Goal: Information Seeking & Learning: Compare options

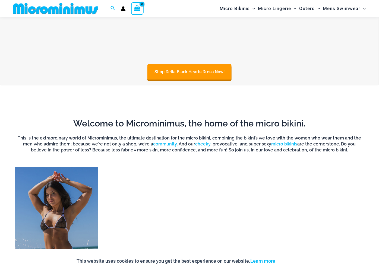
scroll to position [297, 0]
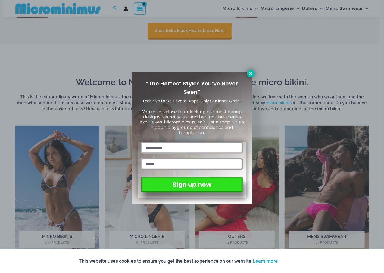
click at [252, 74] on icon at bounding box center [250, 73] width 3 height 3
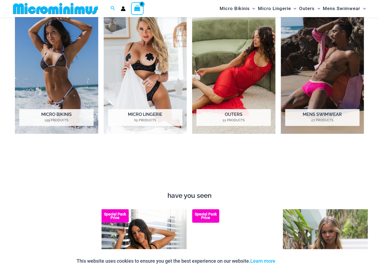
scroll to position [599, 0]
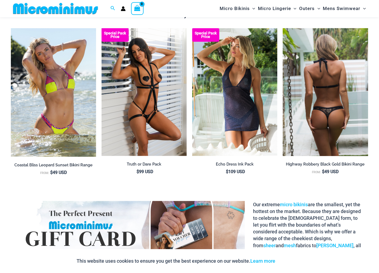
click at [331, 111] on img at bounding box center [325, 92] width 85 height 128
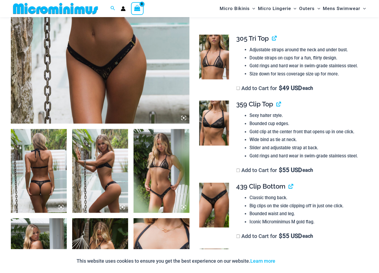
scroll to position [325, 0]
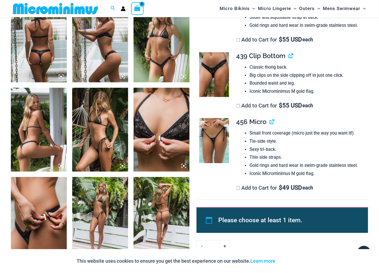
click at [165, 215] on img at bounding box center [162, 219] width 56 height 84
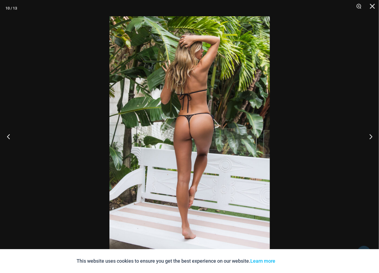
click at [8, 134] on button "Previous" at bounding box center [10, 136] width 20 height 27
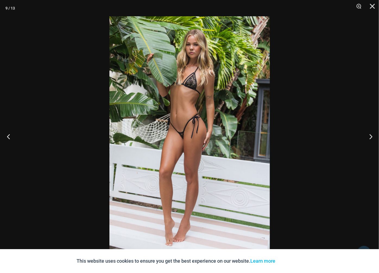
click at [9, 134] on button "Previous" at bounding box center [10, 136] width 20 height 27
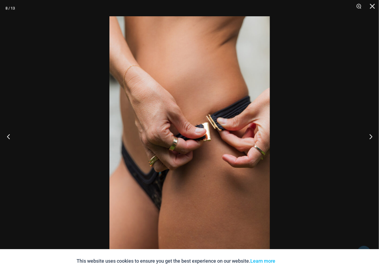
click at [9, 134] on button "Previous" at bounding box center [10, 136] width 20 height 27
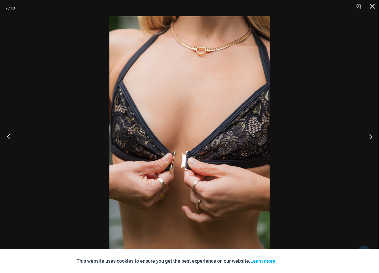
click at [10, 134] on button "Previous" at bounding box center [10, 136] width 20 height 27
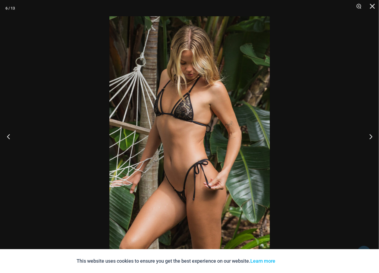
click at [10, 134] on button "Previous" at bounding box center [10, 136] width 20 height 27
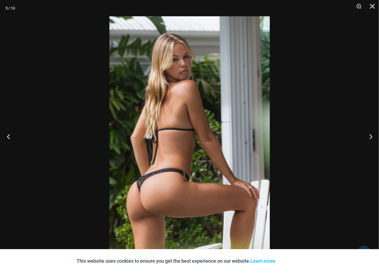
click at [10, 134] on button "Previous" at bounding box center [10, 136] width 20 height 27
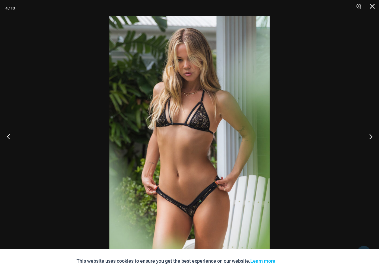
click at [10, 134] on button "Previous" at bounding box center [10, 136] width 20 height 27
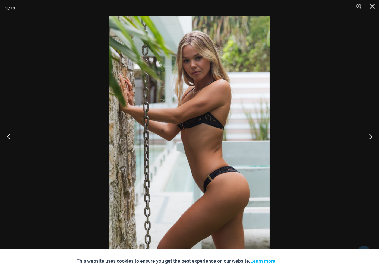
click at [11, 134] on button "Previous" at bounding box center [10, 136] width 20 height 27
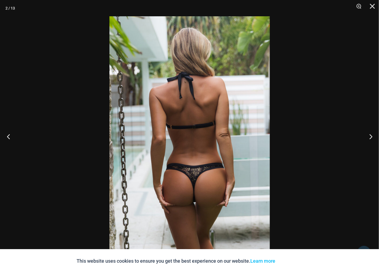
click at [11, 134] on button "Previous" at bounding box center [10, 136] width 20 height 27
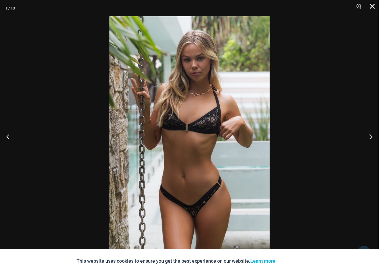
click at [374, 3] on button "Close" at bounding box center [371, 8] width 14 height 16
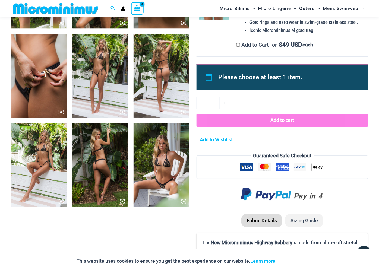
scroll to position [506, 0]
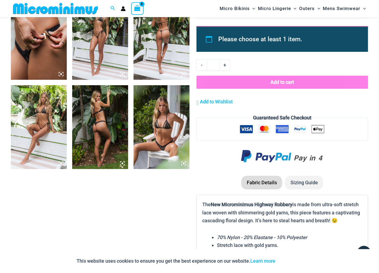
click at [165, 132] on img at bounding box center [162, 127] width 56 height 84
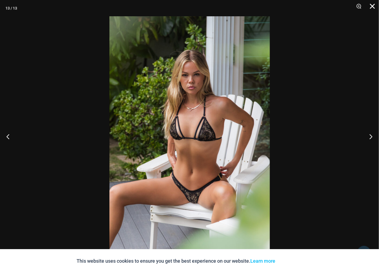
click at [371, 7] on button "Close" at bounding box center [371, 8] width 14 height 16
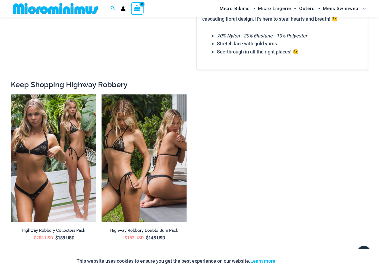
scroll to position [719, 0]
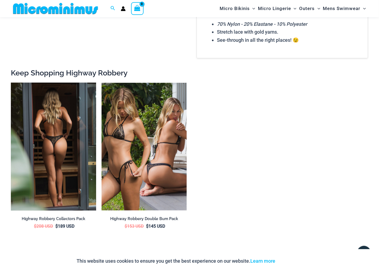
click at [67, 113] on img at bounding box center [53, 147] width 85 height 128
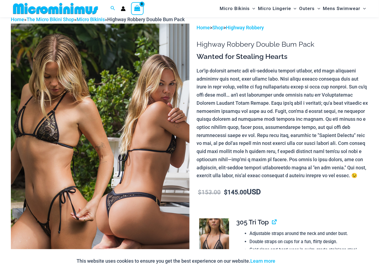
scroll to position [26, 0]
click at [100, 18] on link "Micro Bikinis" at bounding box center [91, 20] width 28 height 6
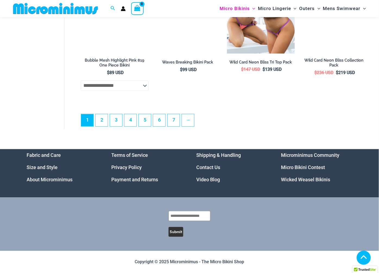
scroll to position [1343, 0]
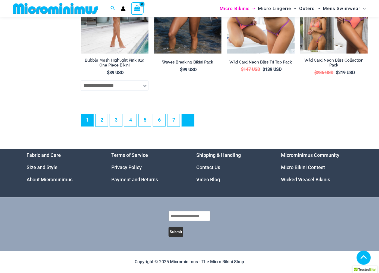
drag, startPoint x: 183, startPoint y: 117, endPoint x: 191, endPoint y: 119, distance: 8.7
click at [184, 118] on ul "1 2 3 4 5 6 7 →" at bounding box center [224, 122] width 287 height 16
click at [191, 119] on link "→" at bounding box center [188, 120] width 13 height 13
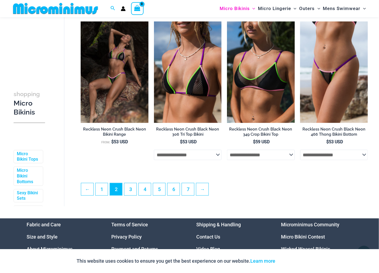
scroll to position [1212, 0]
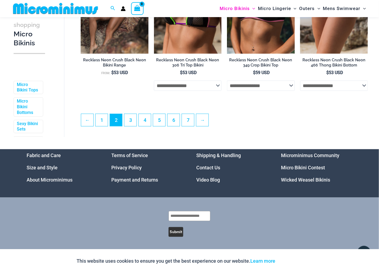
click at [210, 124] on ul "← 1 2 3 4 5 6 7 →" at bounding box center [224, 122] width 287 height 16
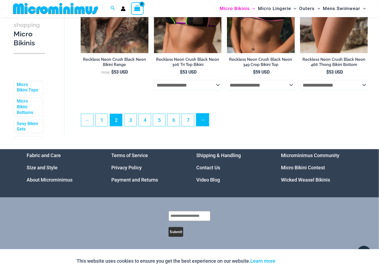
click at [204, 123] on link "→" at bounding box center [202, 120] width 13 height 13
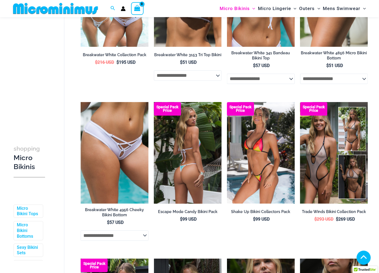
scroll to position [272, 0]
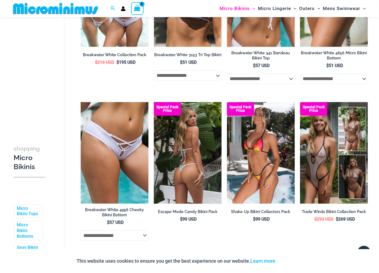
click at [197, 154] on img at bounding box center [188, 153] width 68 height 102
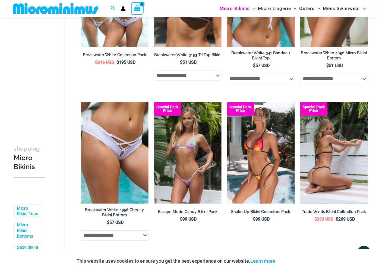
click at [353, 137] on img at bounding box center [334, 153] width 68 height 102
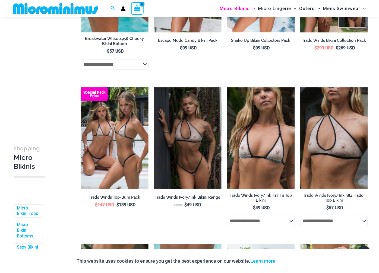
scroll to position [452, 0]
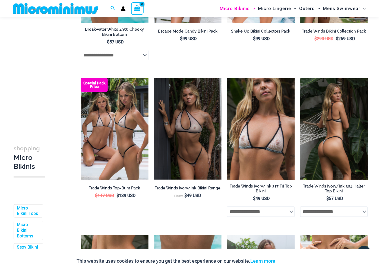
click at [322, 125] on img at bounding box center [334, 129] width 68 height 102
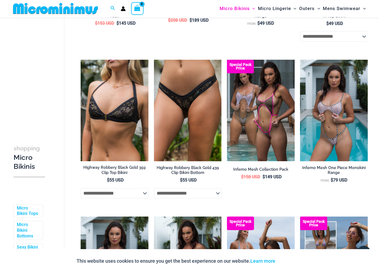
scroll to position [1026, 0]
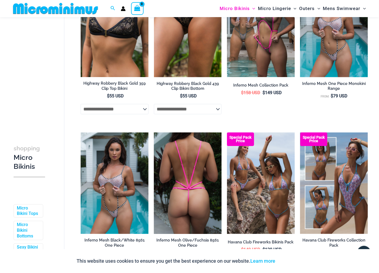
click at [208, 191] on img at bounding box center [188, 184] width 68 height 102
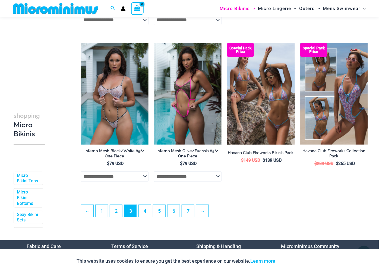
scroll to position [1207, 0]
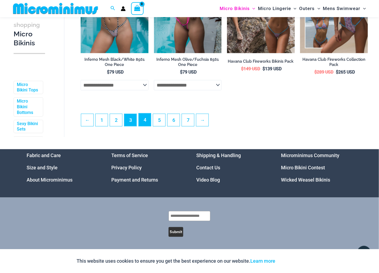
click at [145, 126] on link "4" at bounding box center [145, 120] width 12 height 13
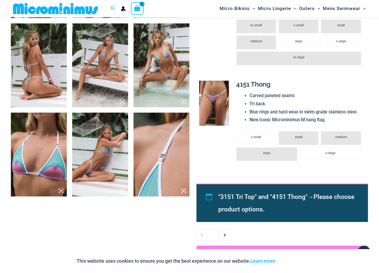
scroll to position [387, 0]
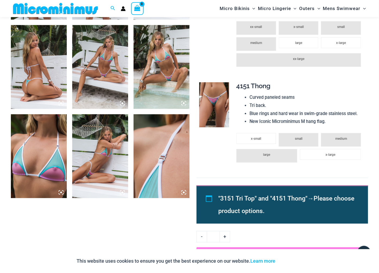
click at [29, 170] on img at bounding box center [39, 156] width 56 height 84
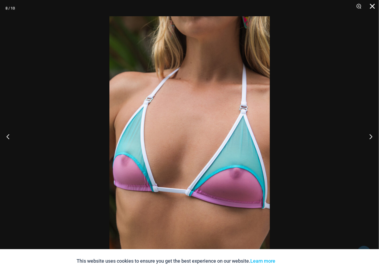
click at [373, 5] on button "Close" at bounding box center [371, 8] width 14 height 16
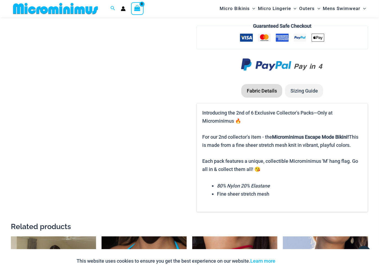
scroll to position [521, 0]
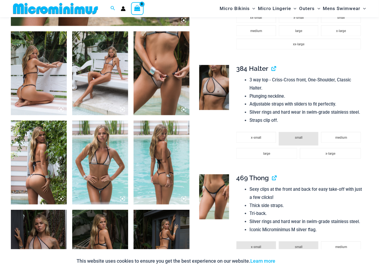
scroll to position [297, 0]
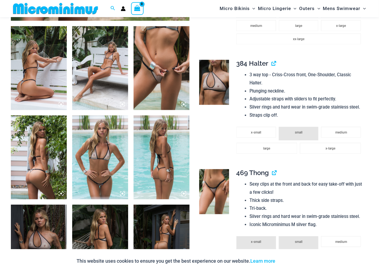
click at [105, 164] on img at bounding box center [100, 157] width 56 height 84
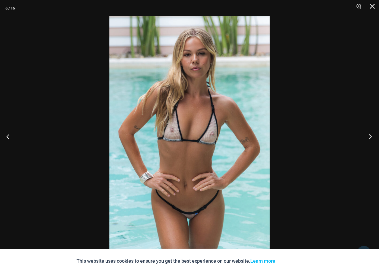
click at [371, 136] on button "Next" at bounding box center [369, 136] width 20 height 27
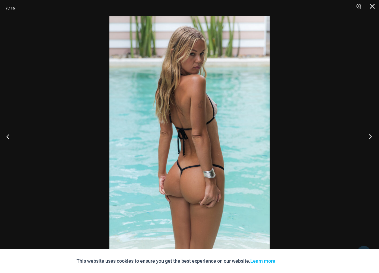
click at [371, 136] on button "Next" at bounding box center [369, 136] width 20 height 27
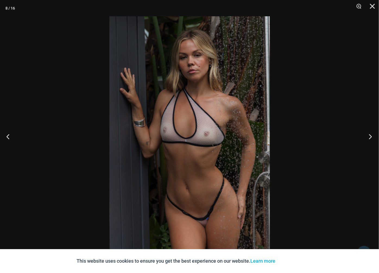
click at [371, 136] on button "Next" at bounding box center [369, 136] width 20 height 27
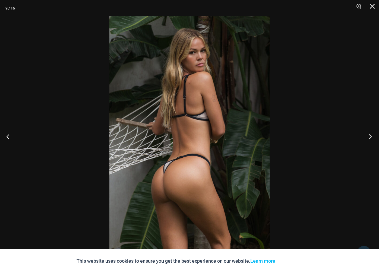
click at [371, 136] on button "Next" at bounding box center [369, 136] width 20 height 27
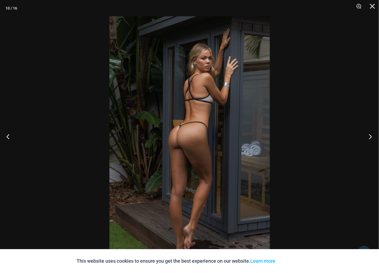
click at [371, 136] on button "Next" at bounding box center [369, 136] width 20 height 27
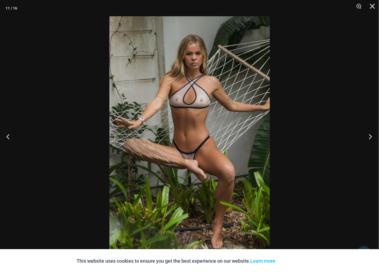
click at [371, 136] on button "Next" at bounding box center [369, 136] width 20 height 27
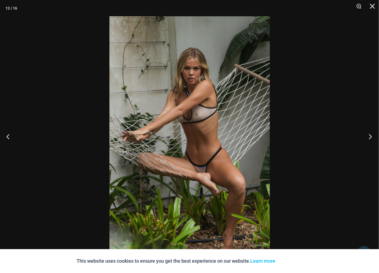
click at [371, 136] on button "Next" at bounding box center [369, 136] width 20 height 27
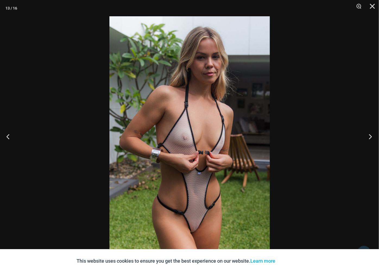
click at [371, 136] on button "Next" at bounding box center [369, 136] width 20 height 27
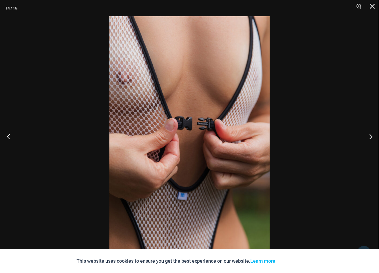
click at [7, 134] on button "Previous" at bounding box center [10, 136] width 20 height 27
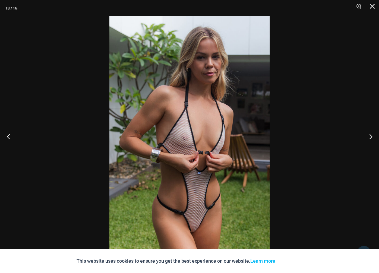
click at [8, 133] on button "Previous" at bounding box center [10, 136] width 20 height 27
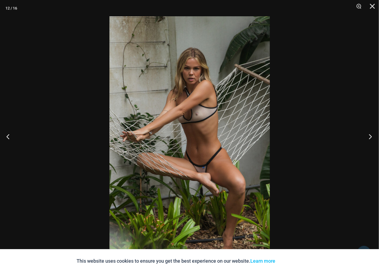
click at [373, 135] on button "Next" at bounding box center [369, 136] width 20 height 27
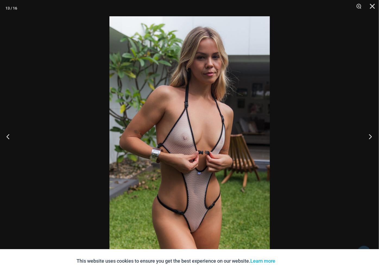
click at [373, 135] on button "Next" at bounding box center [369, 136] width 20 height 27
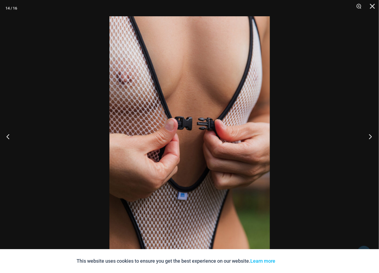
click at [373, 135] on button "Next" at bounding box center [369, 136] width 20 height 27
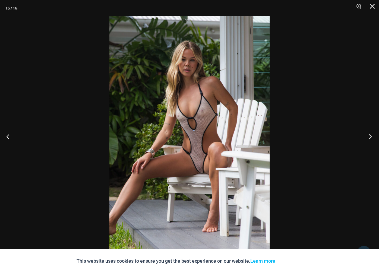
click at [373, 135] on button "Next" at bounding box center [369, 136] width 20 height 27
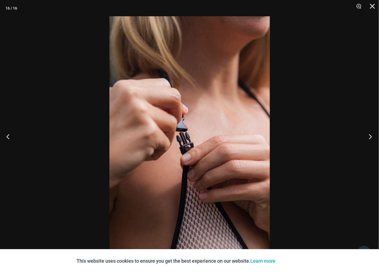
click at [373, 135] on button "Next" at bounding box center [369, 136] width 20 height 27
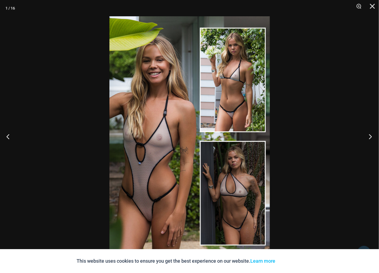
click at [373, 135] on button "Next" at bounding box center [369, 136] width 20 height 27
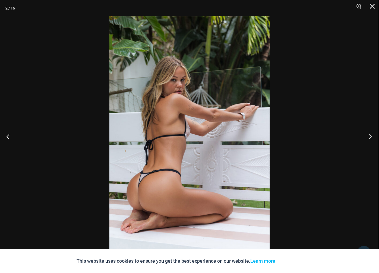
click at [373, 135] on button "Next" at bounding box center [369, 136] width 20 height 27
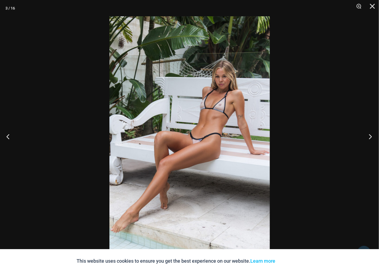
click at [373, 135] on button "Next" at bounding box center [369, 136] width 20 height 27
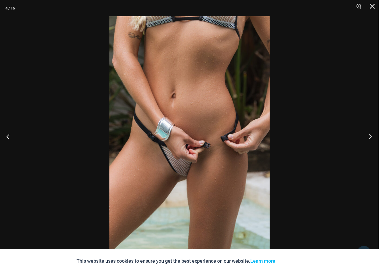
click at [373, 135] on button "Next" at bounding box center [369, 136] width 20 height 27
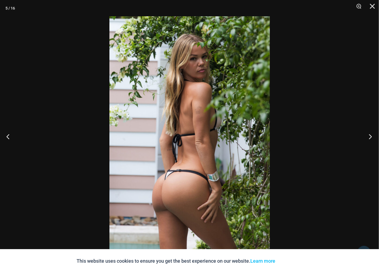
click at [373, 135] on button "Next" at bounding box center [369, 136] width 20 height 27
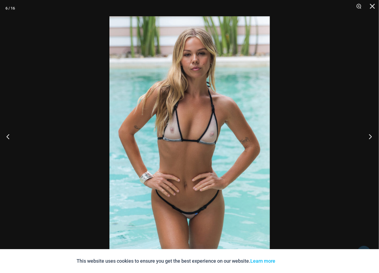
click at [373, 135] on button "Next" at bounding box center [369, 136] width 20 height 27
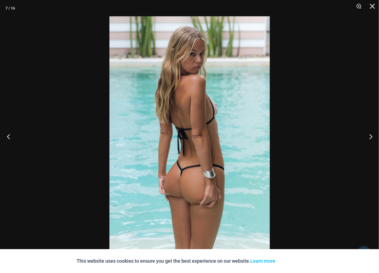
click at [8, 139] on button "Previous" at bounding box center [10, 136] width 20 height 27
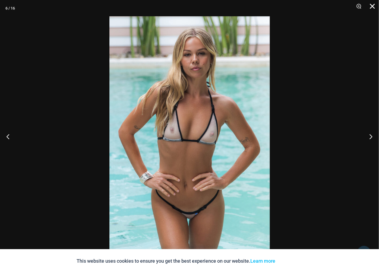
click at [375, 5] on button "Close" at bounding box center [371, 8] width 14 height 16
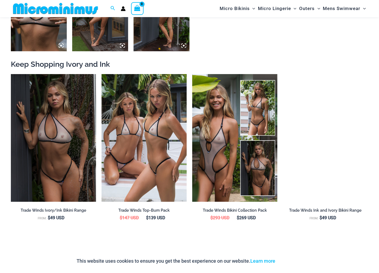
scroll to position [538, 0]
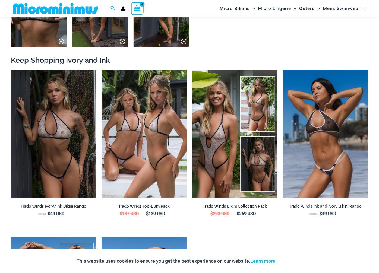
click at [226, 246] on ul "Trade Winds Ivory/Ink Bikini Range From: $ 49 USD Trade Winds Top-Bum Pack $ 14…" at bounding box center [189, 237] width 357 height 334
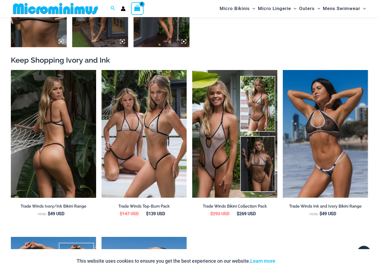
click at [81, 134] on img at bounding box center [53, 134] width 85 height 128
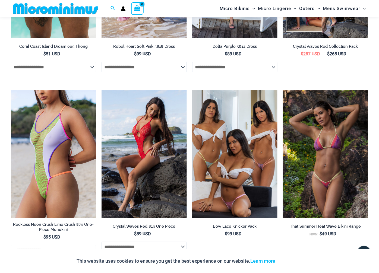
scroll to position [0, 0]
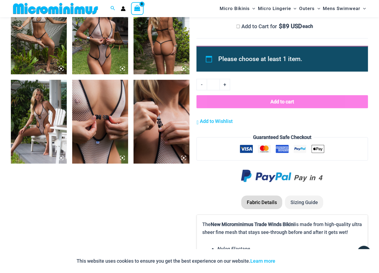
scroll to position [599, 0]
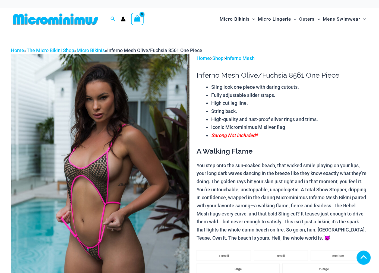
scroll to position [181, 0]
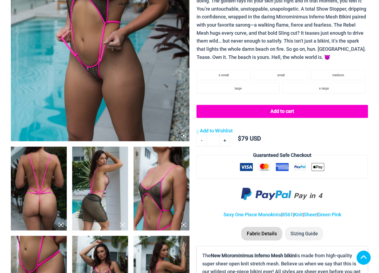
click at [165, 201] on img at bounding box center [162, 189] width 56 height 84
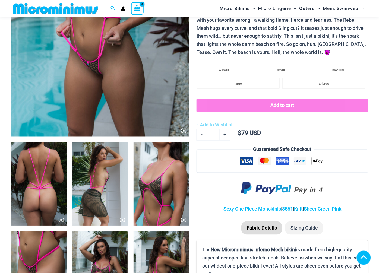
click at [86, 84] on img at bounding box center [100, 3] width 179 height 268
click at [44, 226] on img at bounding box center [39, 184] width 56 height 84
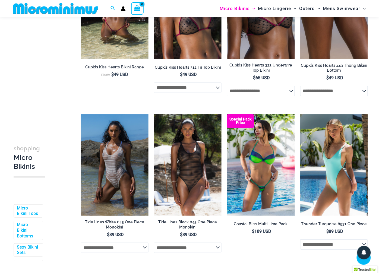
scroll to position [1056, 0]
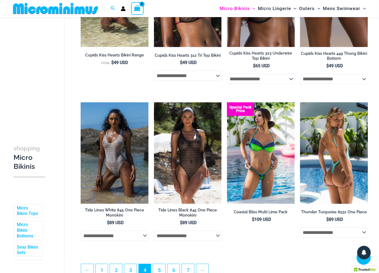
click at [354, 164] on img at bounding box center [334, 153] width 68 height 102
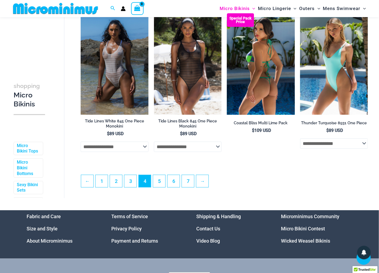
scroll to position [1147, 0]
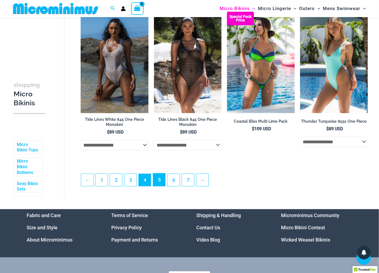
click at [159, 184] on link "5" at bounding box center [159, 180] width 12 height 13
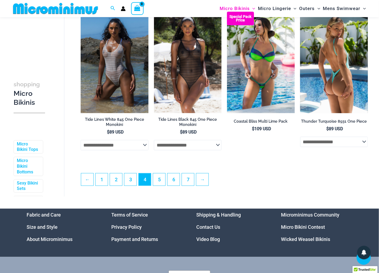
click at [332, 110] on img at bounding box center [334, 63] width 68 height 102
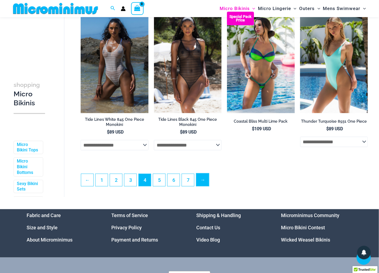
click at [200, 181] on link "→" at bounding box center [202, 180] width 13 height 13
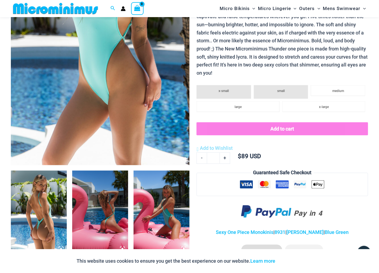
scroll to position [86, 0]
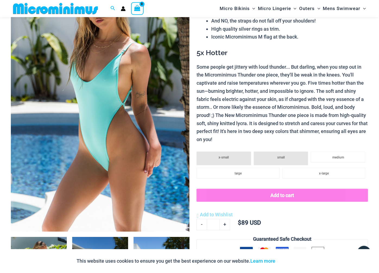
click at [122, 126] on img at bounding box center [100, 98] width 179 height 268
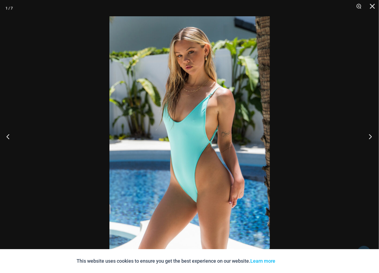
click at [371, 137] on button "Next" at bounding box center [369, 136] width 20 height 27
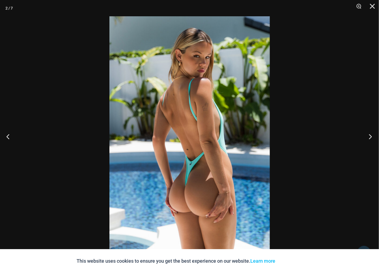
click at [371, 137] on button "Next" at bounding box center [369, 136] width 20 height 27
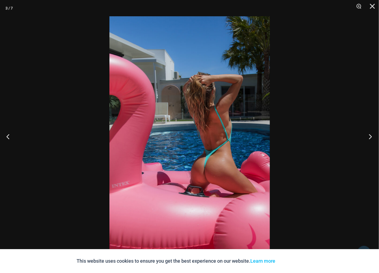
click at [370, 136] on button "Next" at bounding box center [369, 136] width 20 height 27
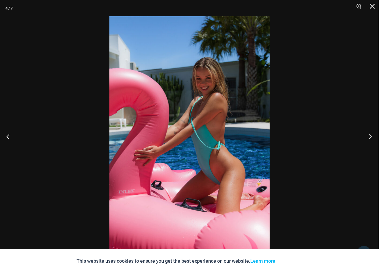
click at [370, 136] on button "Next" at bounding box center [369, 136] width 20 height 27
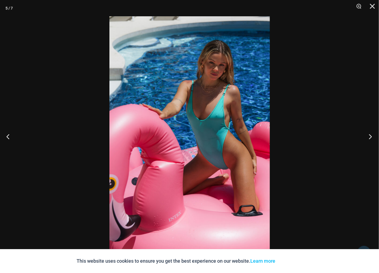
click at [370, 136] on button "Next" at bounding box center [369, 136] width 20 height 27
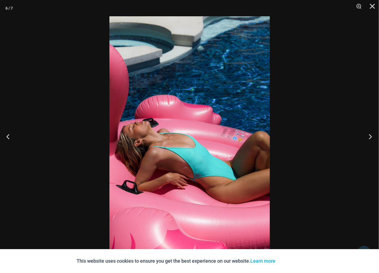
click at [370, 136] on button "Next" at bounding box center [369, 136] width 20 height 27
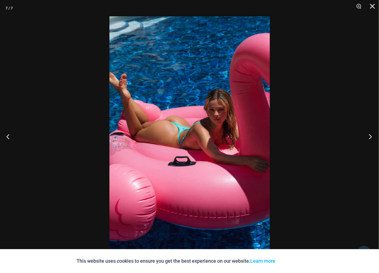
click at [370, 136] on button "Next" at bounding box center [369, 136] width 20 height 27
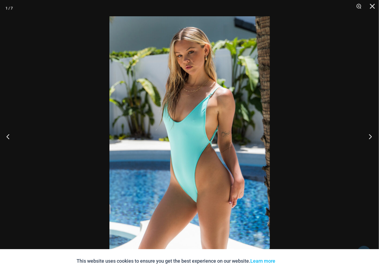
click at [370, 136] on button "Next" at bounding box center [369, 136] width 20 height 27
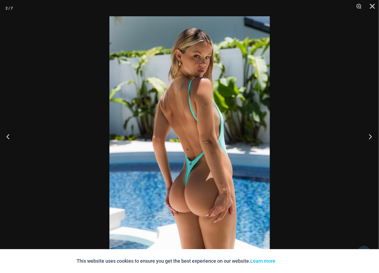
click at [370, 136] on button "Next" at bounding box center [369, 136] width 20 height 27
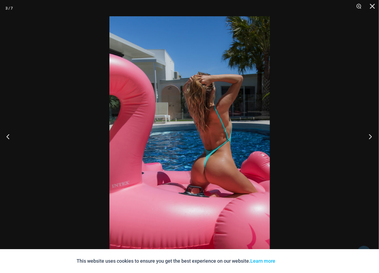
click at [370, 136] on button "Next" at bounding box center [369, 136] width 20 height 27
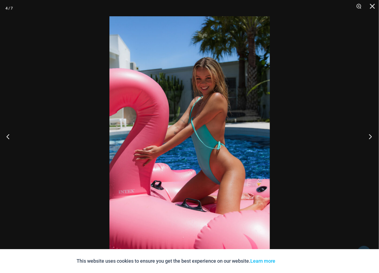
click at [370, 136] on button "Next" at bounding box center [369, 136] width 20 height 27
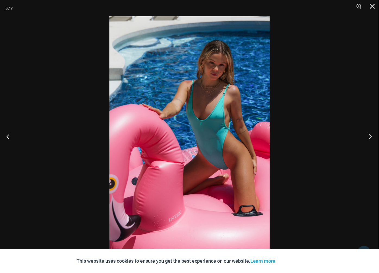
click at [370, 136] on button "Next" at bounding box center [369, 136] width 20 height 27
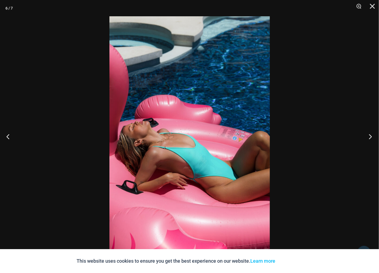
click at [370, 136] on button "Next" at bounding box center [369, 136] width 20 height 27
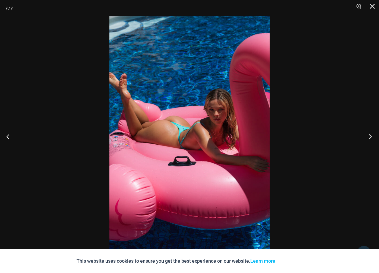
click at [370, 136] on button "Next" at bounding box center [369, 136] width 20 height 27
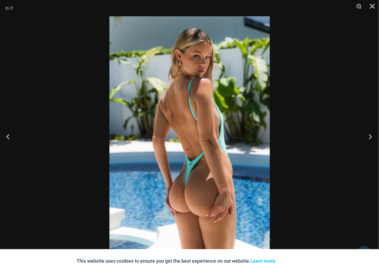
click at [370, 136] on button "Next" at bounding box center [369, 136] width 20 height 27
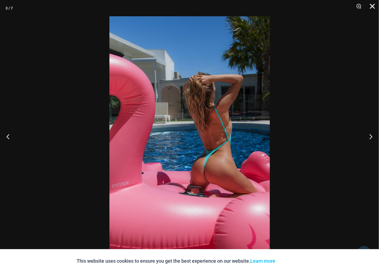
click at [370, 6] on button "Close" at bounding box center [371, 8] width 14 height 16
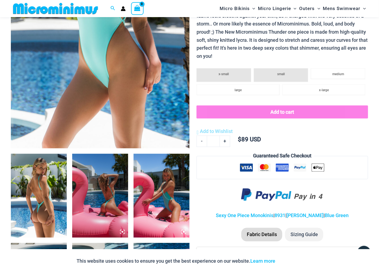
scroll to position [116, 0]
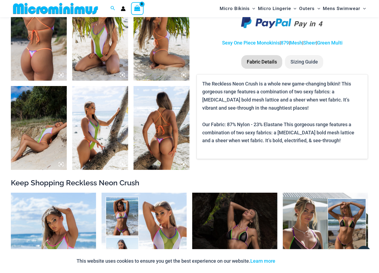
scroll to position [327, 0]
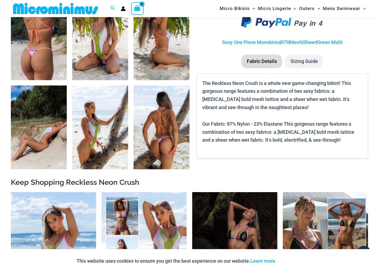
click at [102, 65] on img at bounding box center [100, 38] width 56 height 84
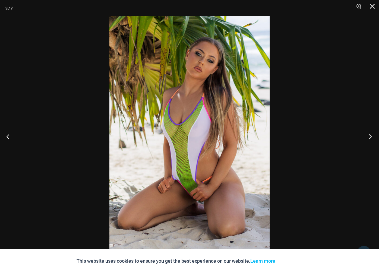
click at [371, 138] on button "Next" at bounding box center [369, 136] width 20 height 27
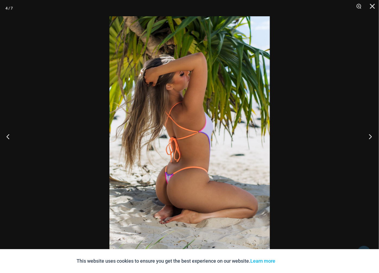
click at [371, 138] on button "Next" at bounding box center [369, 136] width 20 height 27
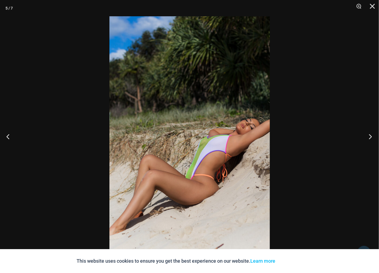
click at [371, 138] on button "Next" at bounding box center [369, 136] width 20 height 27
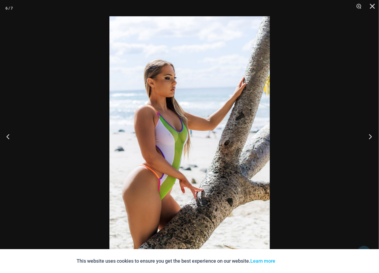
click at [371, 138] on button "Next" at bounding box center [369, 136] width 20 height 27
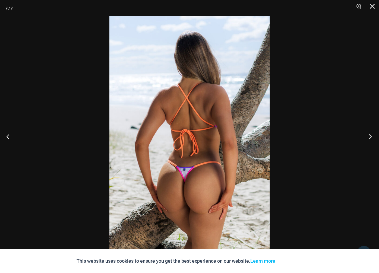
click at [371, 138] on button "Next" at bounding box center [369, 136] width 20 height 27
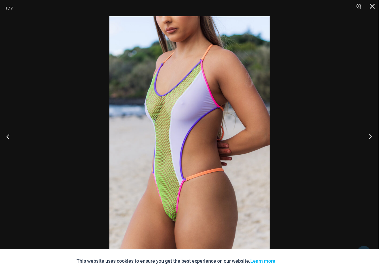
click at [371, 138] on button "Next" at bounding box center [369, 136] width 20 height 27
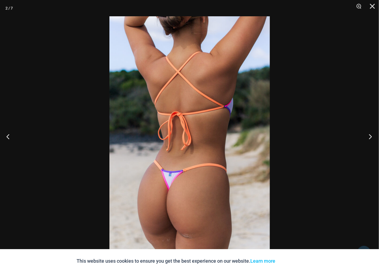
click at [371, 138] on button "Next" at bounding box center [369, 136] width 20 height 27
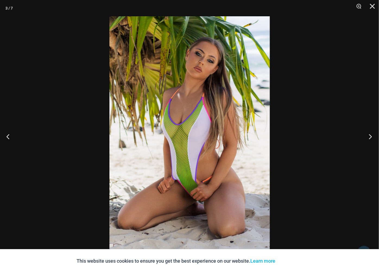
click at [371, 138] on button "Next" at bounding box center [369, 136] width 20 height 27
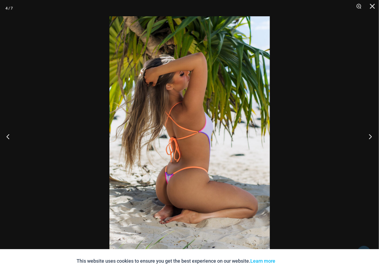
click at [371, 138] on button "Next" at bounding box center [369, 136] width 20 height 27
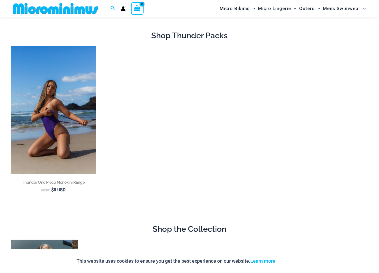
scroll to position [26, 0]
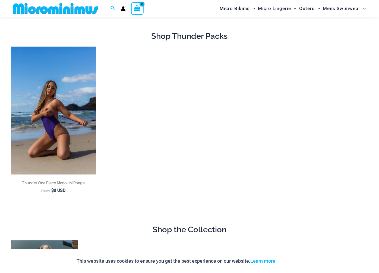
click at [52, 111] on img at bounding box center [53, 111] width 85 height 128
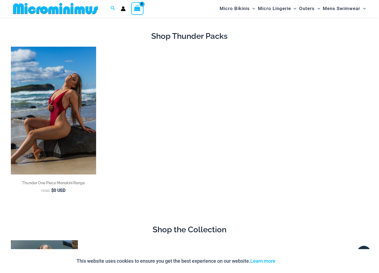
scroll to position [207, 0]
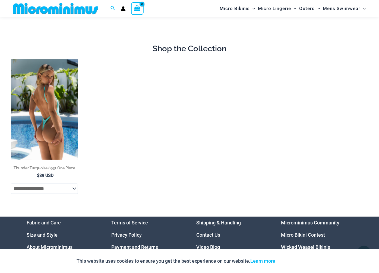
click at [42, 109] on img at bounding box center [44, 109] width 67 height 101
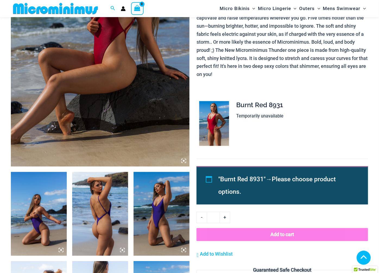
scroll to position [151, 0]
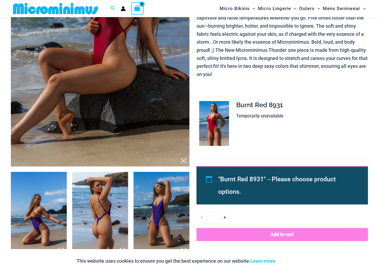
click at [80, 98] on img at bounding box center [100, 33] width 179 height 268
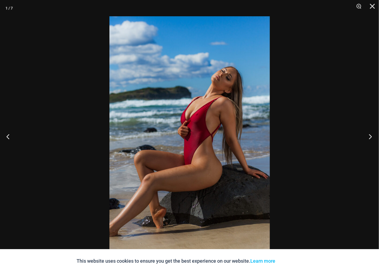
click at [371, 136] on button "Next" at bounding box center [369, 136] width 20 height 27
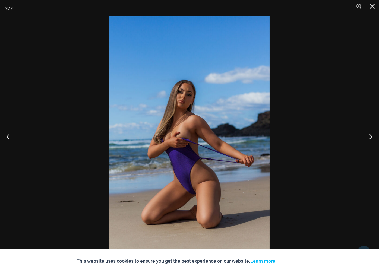
scroll to position [715, 0]
click at [370, 138] on button "Next" at bounding box center [369, 136] width 20 height 27
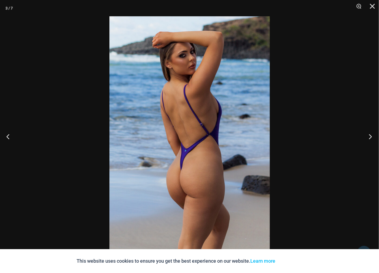
click at [370, 138] on button "Next" at bounding box center [369, 136] width 20 height 27
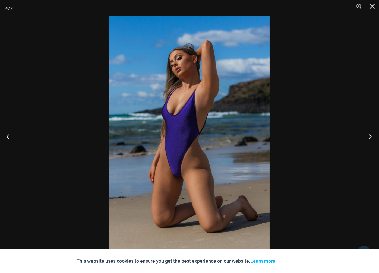
click at [370, 138] on button "Next" at bounding box center [369, 136] width 20 height 27
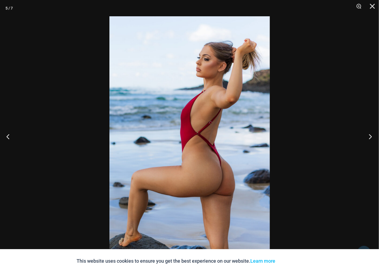
click at [370, 138] on button "Next" at bounding box center [369, 136] width 20 height 27
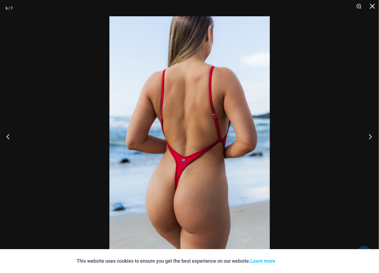
click at [370, 138] on button "Next" at bounding box center [369, 136] width 20 height 27
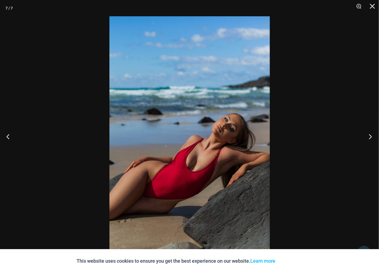
click at [370, 138] on button "Next" at bounding box center [369, 136] width 20 height 27
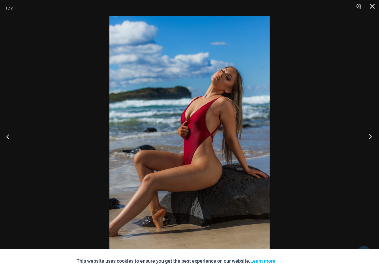
click at [370, 138] on button "Next" at bounding box center [369, 136] width 20 height 27
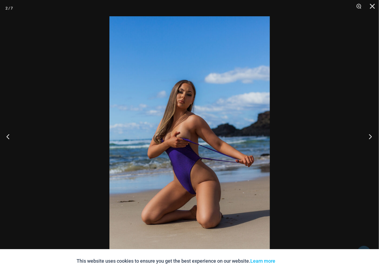
click at [370, 138] on button "Next" at bounding box center [369, 136] width 20 height 27
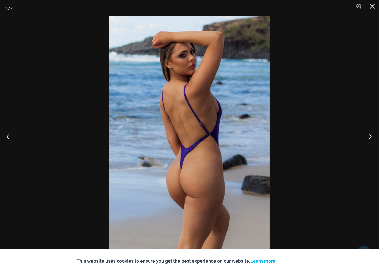
click at [370, 138] on button "Next" at bounding box center [369, 136] width 20 height 27
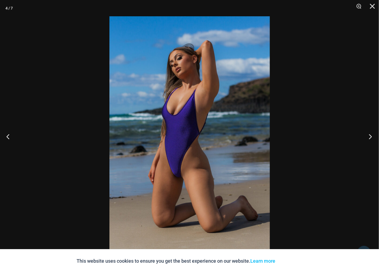
click at [370, 138] on button "Next" at bounding box center [369, 136] width 20 height 27
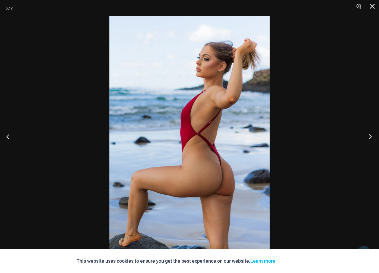
click at [370, 138] on button "Next" at bounding box center [369, 136] width 20 height 27
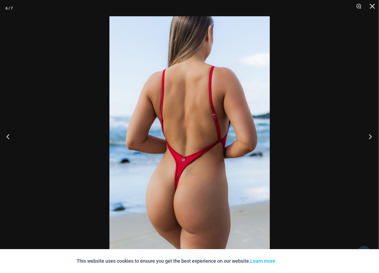
click at [370, 138] on button "Next" at bounding box center [369, 136] width 20 height 27
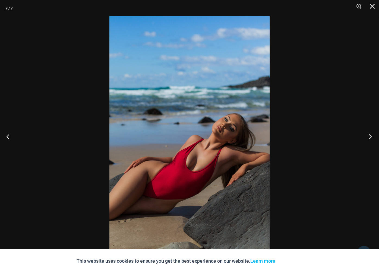
click at [370, 138] on button "Next" at bounding box center [369, 136] width 20 height 27
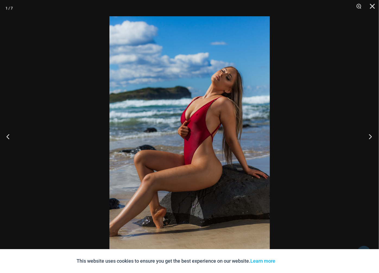
click at [370, 138] on button "Next" at bounding box center [369, 136] width 20 height 27
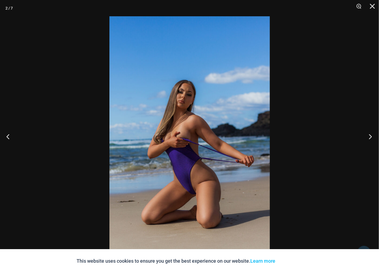
click at [370, 138] on button "Next" at bounding box center [369, 136] width 20 height 27
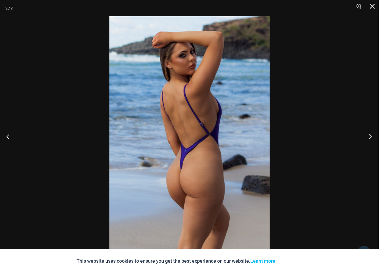
click at [370, 138] on button "Next" at bounding box center [369, 136] width 20 height 27
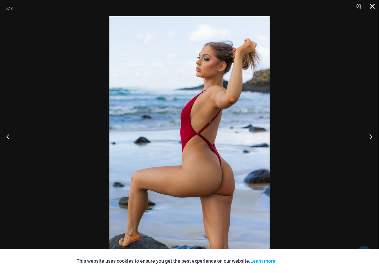
click at [373, 6] on button "Close" at bounding box center [371, 8] width 14 height 16
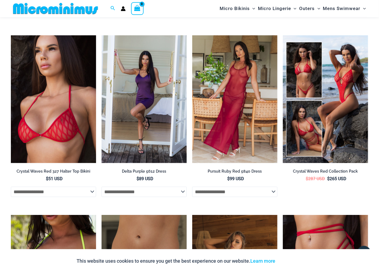
scroll to position [0, 0]
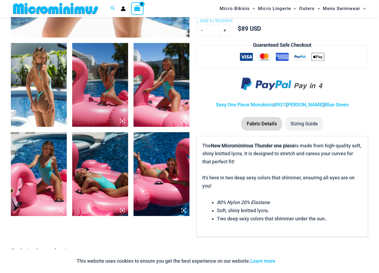
scroll to position [267, 0]
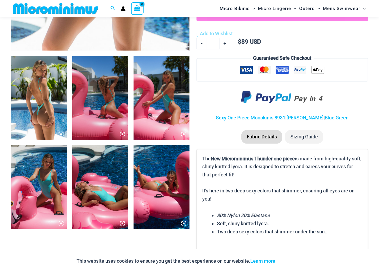
click at [161, 173] on img at bounding box center [162, 188] width 56 height 84
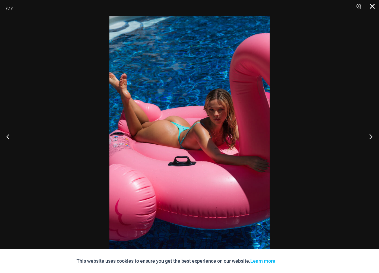
click at [372, 4] on button "Close" at bounding box center [371, 8] width 14 height 16
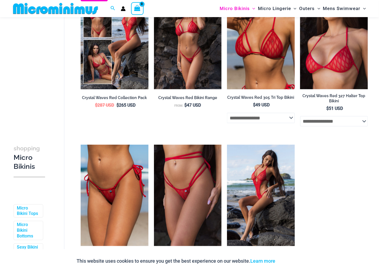
scroll to position [266, 0]
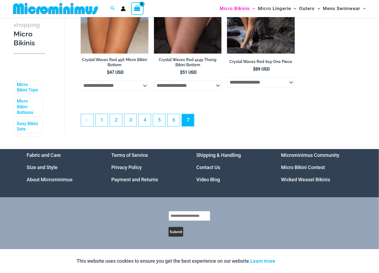
click at [297, 167] on link "Micro Bikini Contest" at bounding box center [303, 168] width 44 height 6
